Goal: Task Accomplishment & Management: Manage account settings

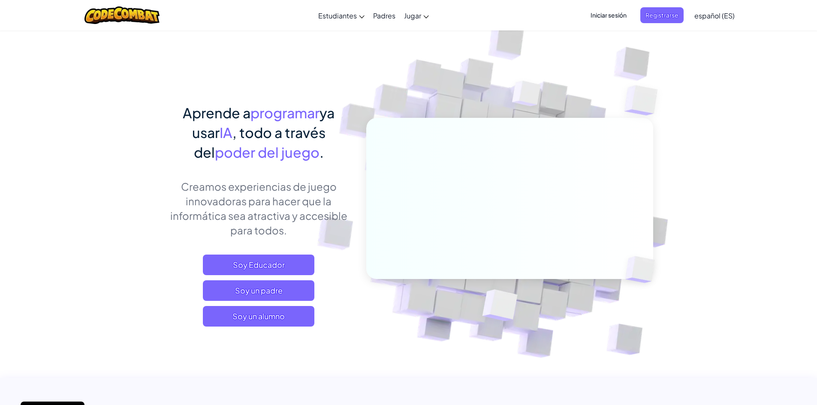
click at [613, 14] on font "Iniciar sesión" at bounding box center [608, 15] width 36 height 8
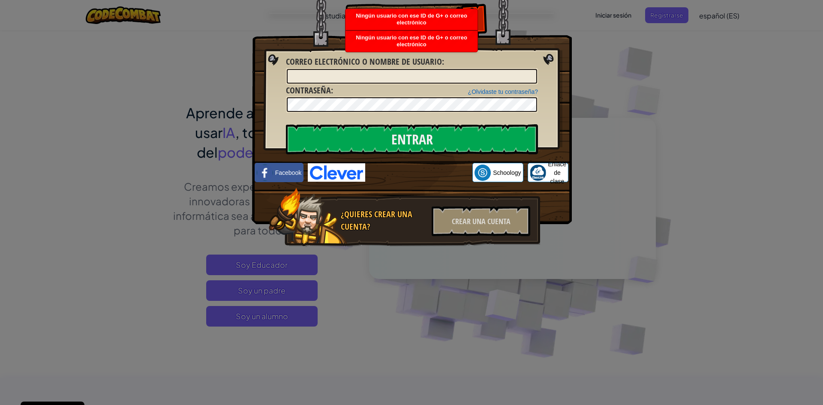
click at [671, 18] on div "Entrar Error desconocido. Correo electrónico o nombre de usuario : ¿Olvidaste t…" at bounding box center [411, 202] width 823 height 405
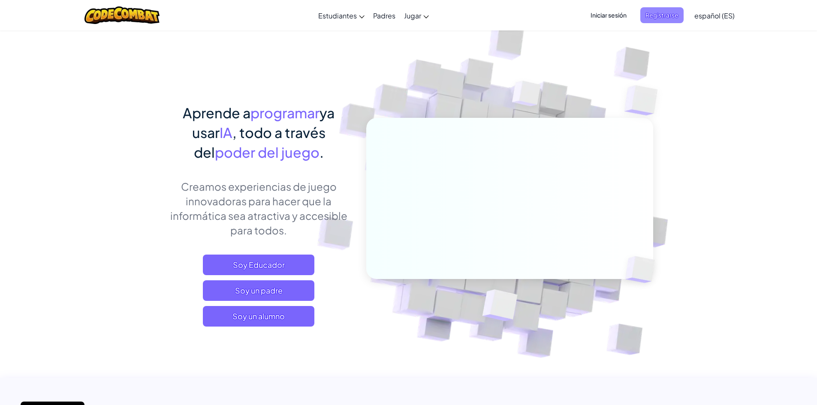
click at [665, 19] on font "Registrarse" at bounding box center [661, 15] width 33 height 9
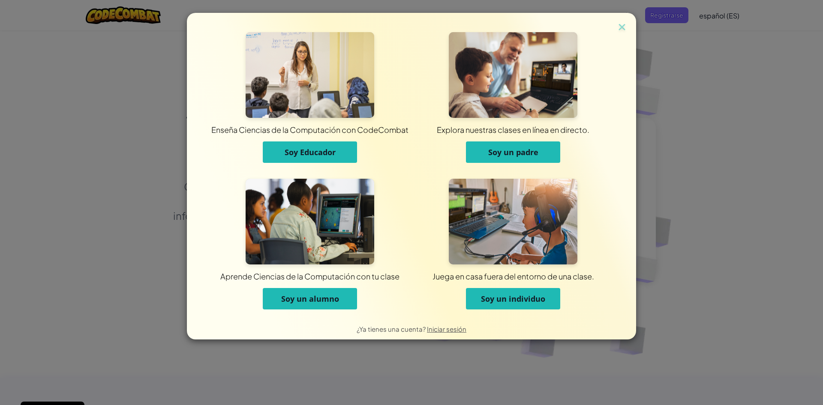
click at [493, 151] on font "Soy un padre" at bounding box center [513, 152] width 50 height 10
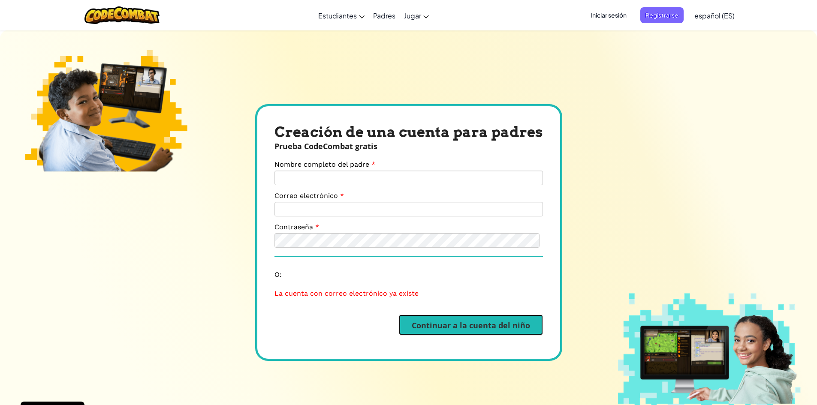
click at [434, 327] on font "Continuar a la cuenta del niño" at bounding box center [471, 325] width 118 height 10
click at [612, 13] on font "Iniciar sesión" at bounding box center [608, 15] width 36 height 8
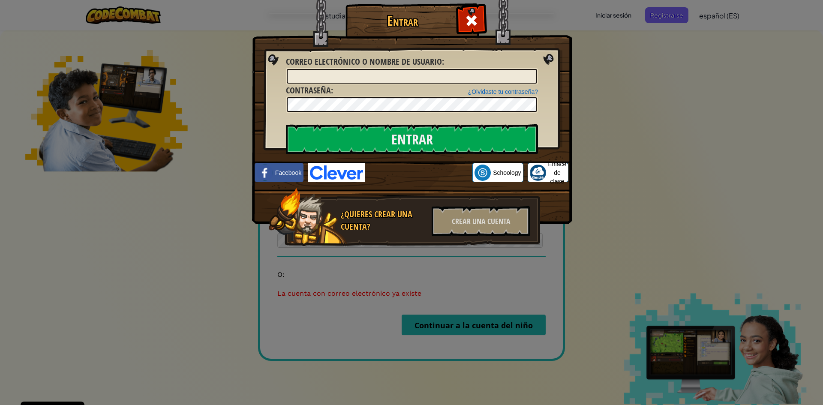
click at [474, 25] on span at bounding box center [472, 21] width 14 height 14
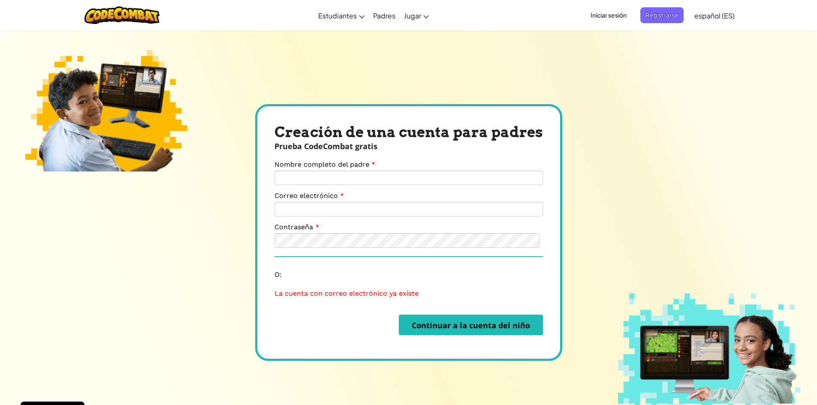
click at [355, 262] on form "Nombre completo del padre Correo electrónico Contraseña O: La cuenta con correo…" at bounding box center [408, 247] width 268 height 175
click at [322, 292] on font "La cuenta con correo electrónico ya existe" at bounding box center [346, 293] width 144 height 8
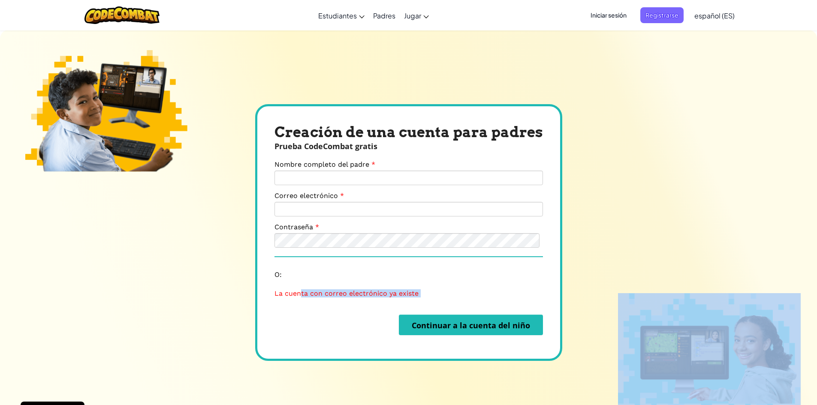
click at [322, 292] on font "La cuenta con correo electrónico ya existe" at bounding box center [346, 293] width 144 height 8
click at [613, 13] on font "Iniciar sesión" at bounding box center [608, 15] width 36 height 8
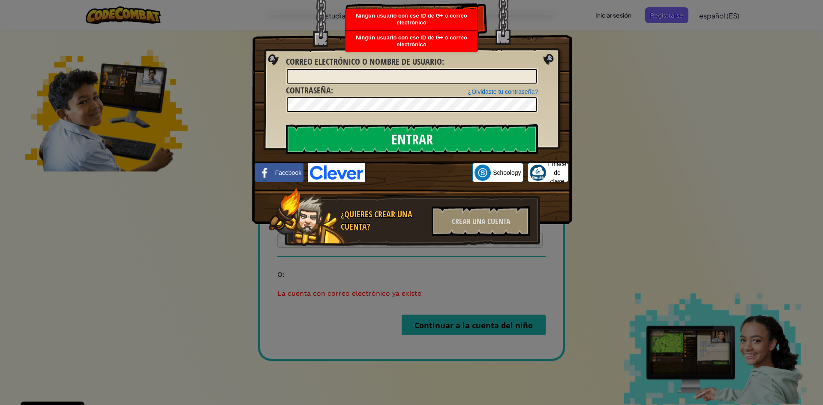
click at [624, 238] on div "Entrar Error desconocido. Correo electrónico o nombre de usuario : ¿Olvidaste t…" at bounding box center [411, 202] width 823 height 405
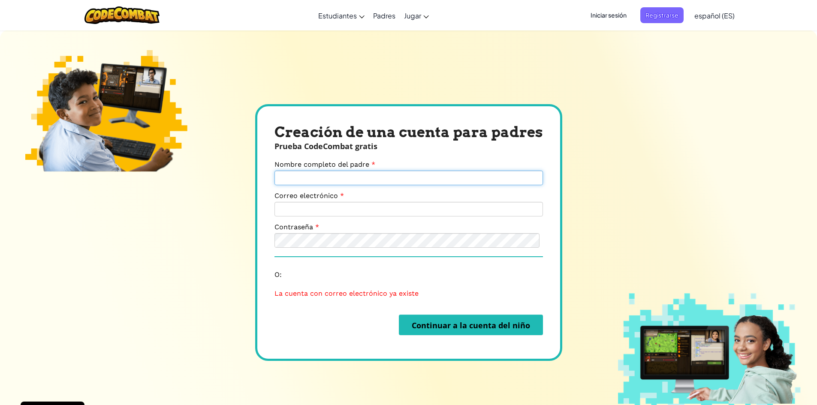
click at [360, 175] on input "Nombre completo del padre" at bounding box center [408, 178] width 268 height 15
click at [614, 17] on font "Iniciar sesión" at bounding box center [608, 15] width 36 height 8
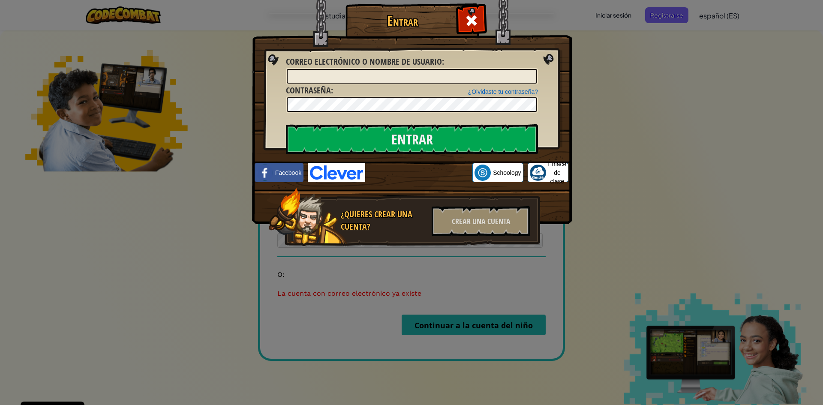
click at [339, 66] on font "Correo electrónico o nombre de usuario" at bounding box center [364, 62] width 156 height 12
click at [339, 69] on input "Correo electrónico o nombre de usuario :" at bounding box center [412, 76] width 250 height 15
click at [347, 75] on input "Correo electrónico o nombre de usuario :" at bounding box center [412, 76] width 250 height 15
click at [517, 95] on div "¿Olvidaste tu contraseña?" at bounding box center [503, 91] width 70 height 9
click at [520, 93] on font "¿Olvidaste tu contraseña?" at bounding box center [503, 91] width 70 height 7
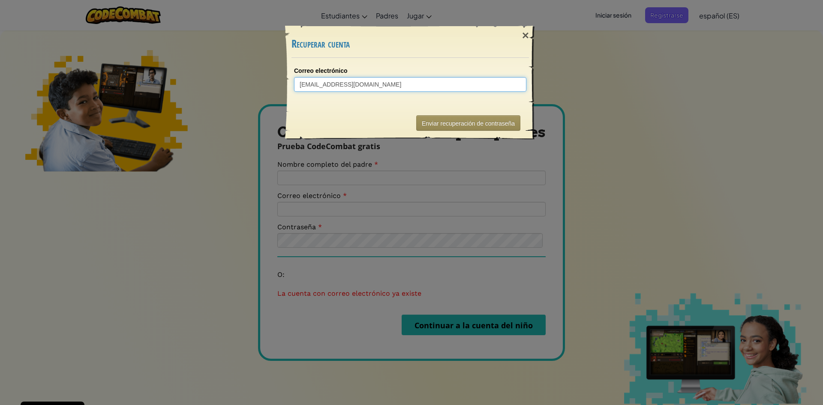
type input "[EMAIL_ADDRESS][DOMAIN_NAME]"
click at [490, 112] on div "Enviar recuperación de contraseña" at bounding box center [411, 123] width 238 height 33
click at [496, 119] on button "Enviar recuperación de contraseña" at bounding box center [468, 122] width 104 height 15
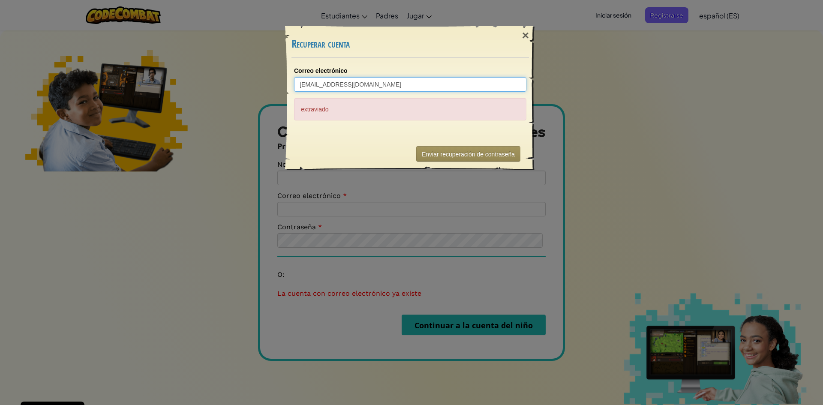
drag, startPoint x: 420, startPoint y: 87, endPoint x: 274, endPoint y: 85, distance: 145.8
click at [274, 85] on div "× Recuperar cuenta Correo electrónico [EMAIL_ADDRESS][DOMAIN_NAME] extraviado E…" at bounding box center [411, 202] width 823 height 405
click at [448, 153] on font "Enviar recuperación de contraseña" at bounding box center [468, 154] width 93 height 7
click at [523, 37] on font "×" at bounding box center [525, 35] width 7 height 13
